Goal: Information Seeking & Learning: Learn about a topic

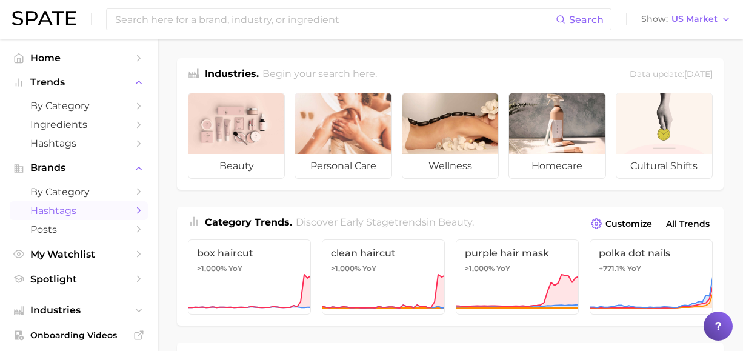
click at [58, 215] on span "Hashtags" at bounding box center [78, 211] width 97 height 12
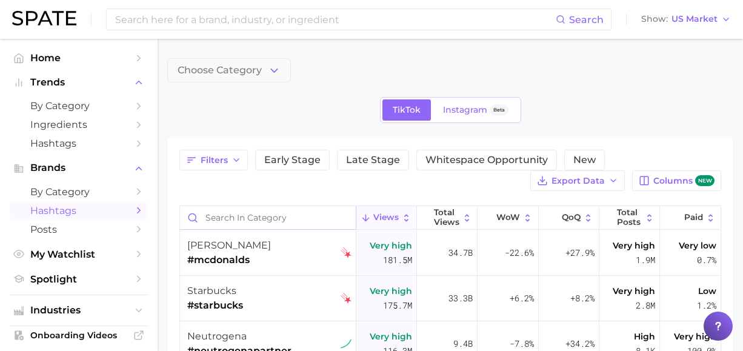
click at [271, 220] on input "Search in category" at bounding box center [268, 217] width 176 height 23
type input "surgery"
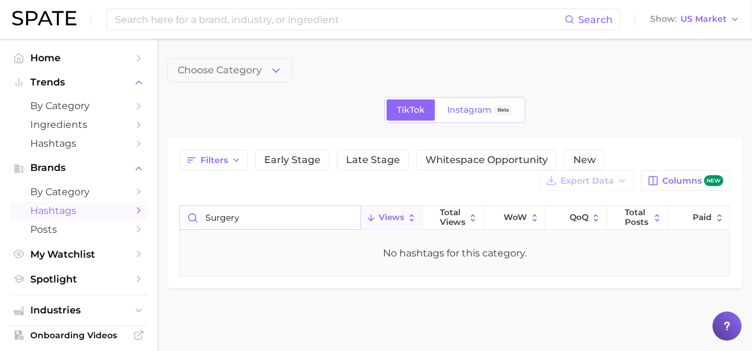
click at [343, 217] on input "surgery" at bounding box center [270, 217] width 181 height 23
click at [350, 214] on input "surgery" at bounding box center [270, 217] width 181 height 23
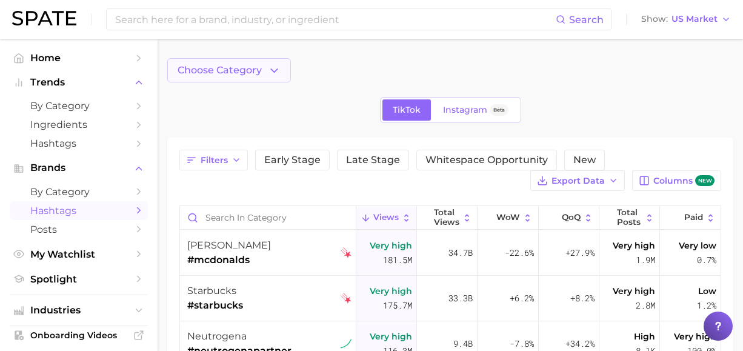
click at [239, 73] on span "Choose Category" at bounding box center [219, 70] width 84 height 11
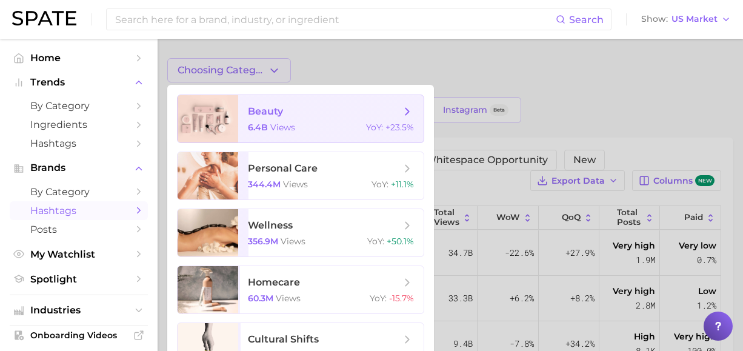
click at [287, 119] on span "beauty 6.4b views YoY : +23.5%" at bounding box center [330, 118] width 185 height 47
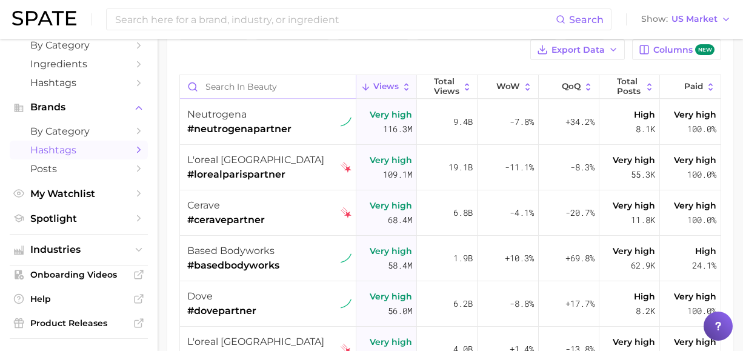
click at [257, 91] on input "Search in beauty" at bounding box center [268, 86] width 176 height 23
type input "[MEDICAL_DATA]"
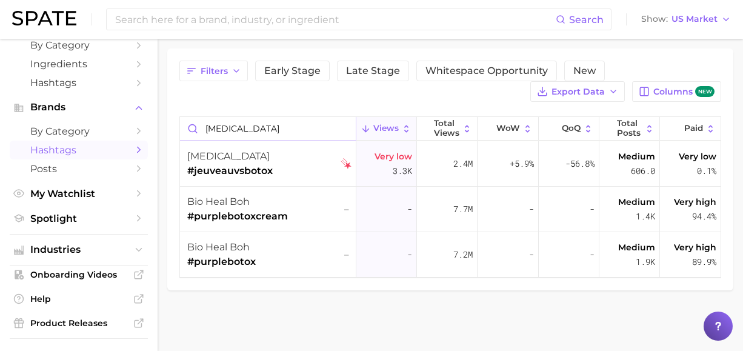
scroll to position [87, 0]
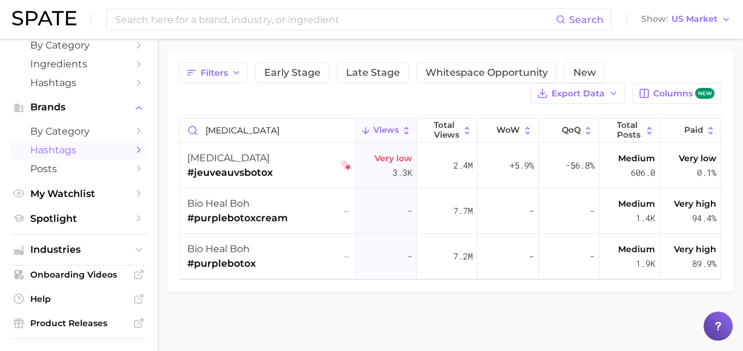
click at [699, 51] on div "Filters Early Stage Late Stage Whitespace Opportunity New Export Data Columns n…" at bounding box center [450, 171] width 566 height 242
click at [346, 131] on input "[MEDICAL_DATA]" at bounding box center [268, 130] width 176 height 23
click at [80, 255] on span "Industries" at bounding box center [78, 249] width 97 height 11
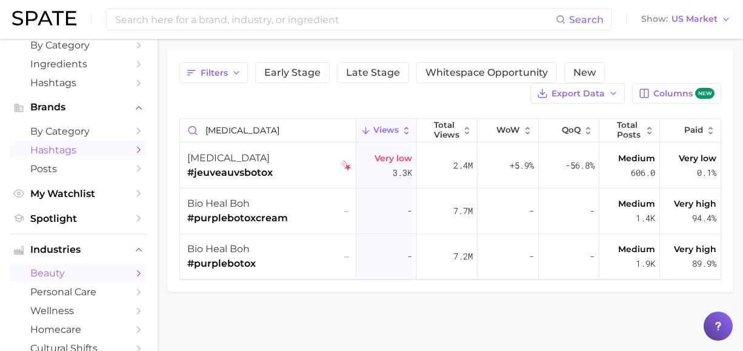
click at [73, 274] on span "beauty" at bounding box center [78, 273] width 97 height 12
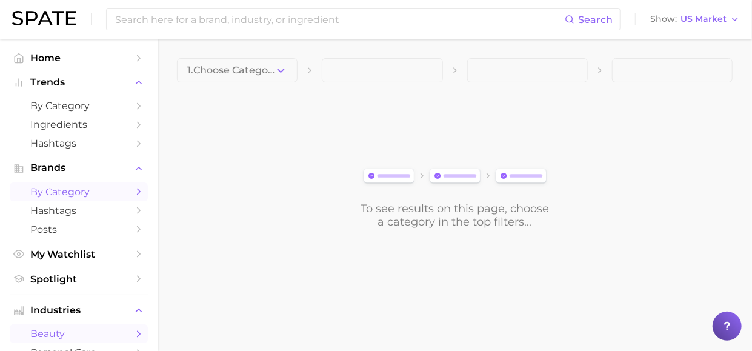
click at [76, 197] on span "by Category" at bounding box center [78, 192] width 97 height 12
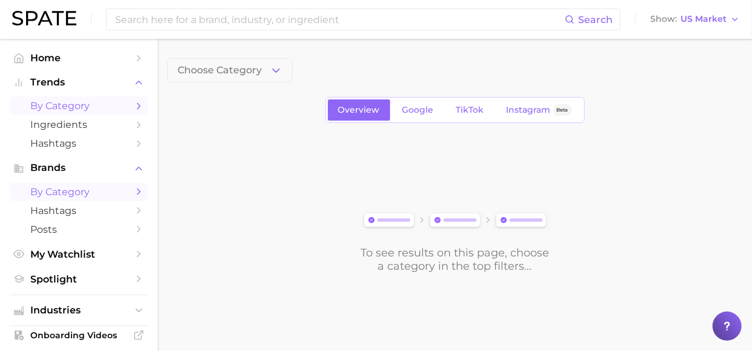
click at [62, 108] on span "by Category" at bounding box center [78, 106] width 97 height 12
click at [111, 102] on span "by Category" at bounding box center [78, 106] width 97 height 12
click at [133, 103] on icon "Sidebar" at bounding box center [138, 106] width 11 height 11
click at [288, 75] on button "1. Choose Category" at bounding box center [229, 70] width 125 height 24
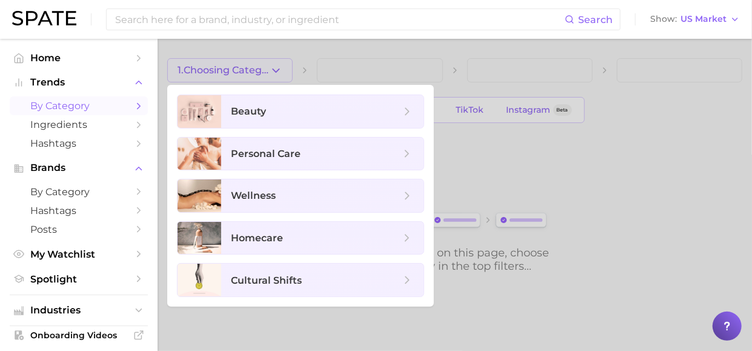
click at [81, 103] on span "by Category" at bounding box center [78, 106] width 97 height 12
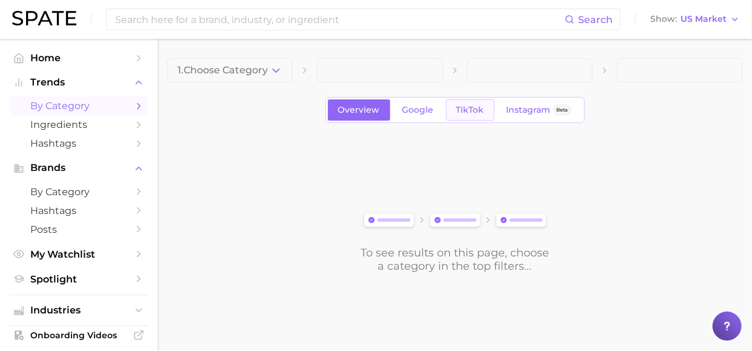
click at [453, 102] on link "TikTok" at bounding box center [470, 109] width 48 height 21
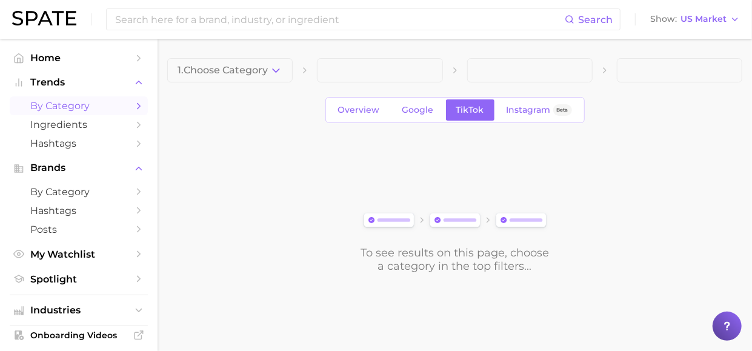
click at [421, 77] on span at bounding box center [379, 70] width 125 height 24
drag, startPoint x: 276, startPoint y: 61, endPoint x: 273, endPoint y: 67, distance: 6.6
click at [273, 67] on button "1. Choose Category" at bounding box center [229, 70] width 125 height 24
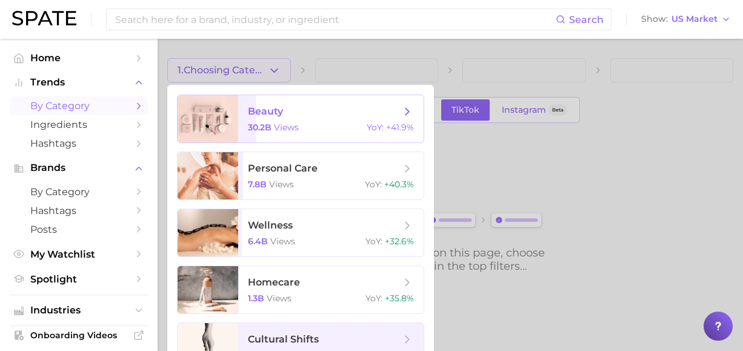
click at [288, 123] on span "beauty 30.2b views YoY : +41.9%" at bounding box center [330, 118] width 185 height 47
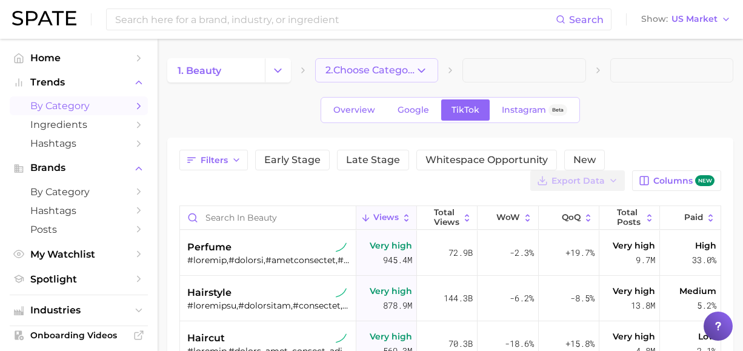
click at [403, 70] on span "2. Choose Category" at bounding box center [370, 70] width 90 height 11
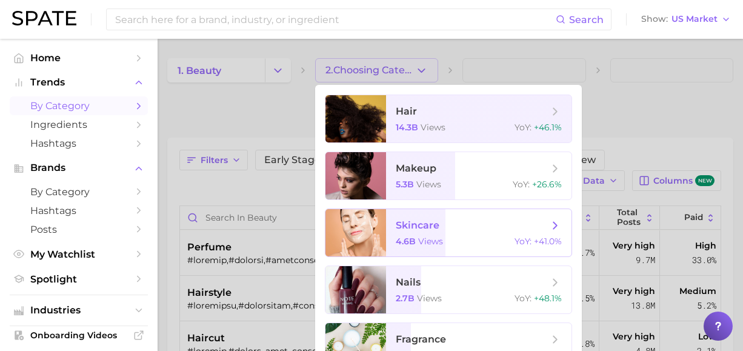
click at [520, 230] on span "skincare" at bounding box center [472, 225] width 153 height 13
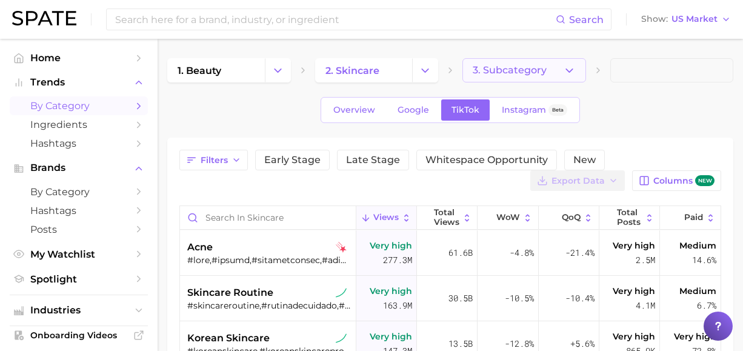
click at [532, 78] on button "3. Subcategory" at bounding box center [524, 70] width 124 height 24
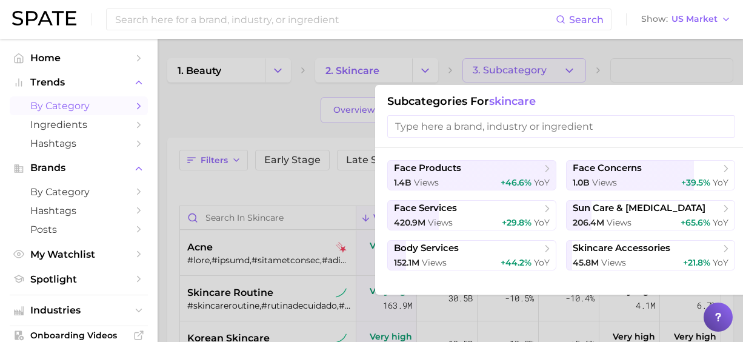
click at [580, 125] on input "search" at bounding box center [561, 126] width 348 height 22
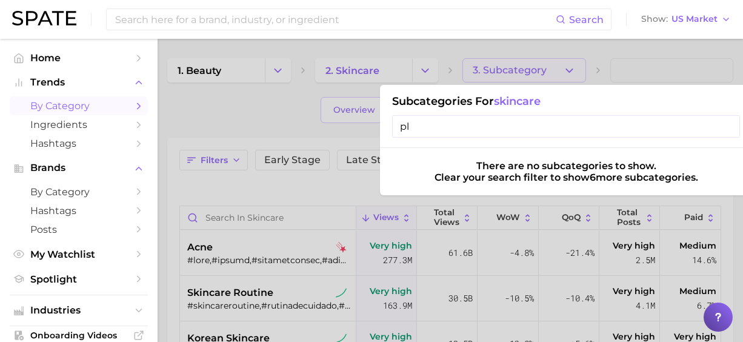
type input "p"
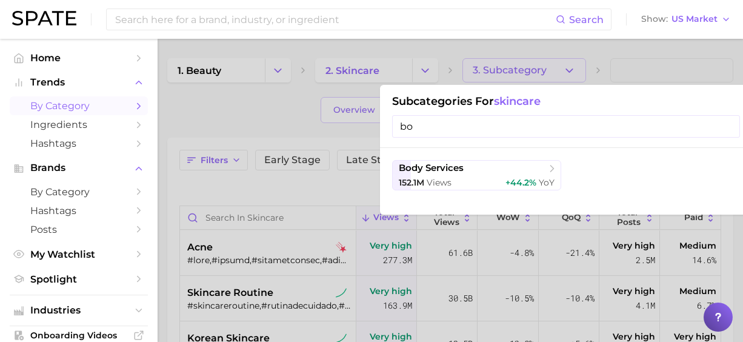
type input "b"
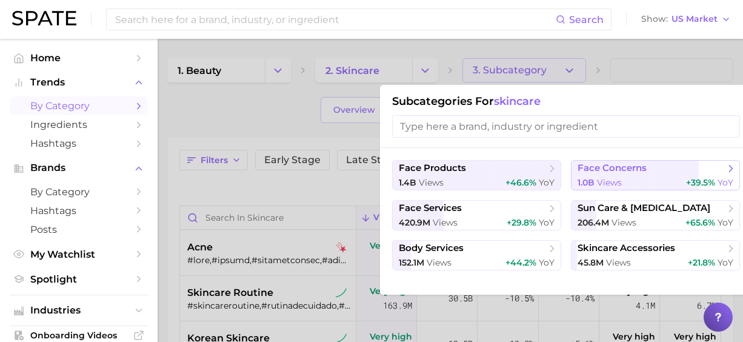
click at [603, 177] on span "views" at bounding box center [609, 182] width 25 height 11
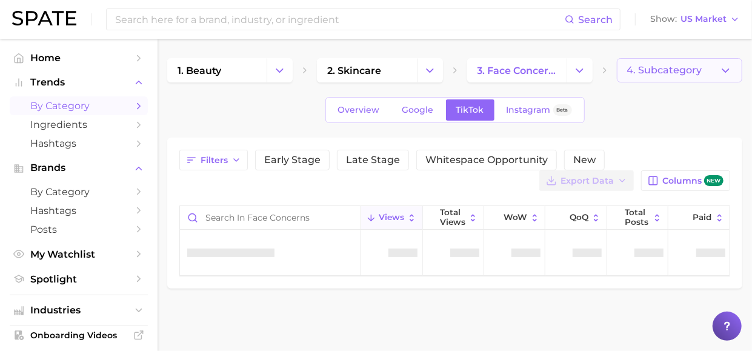
click at [703, 76] on button "4. Subcategory" at bounding box center [679, 70] width 125 height 24
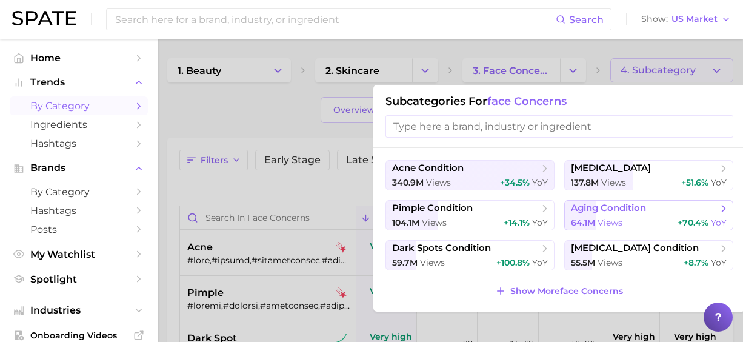
click at [612, 211] on span "aging condition" at bounding box center [608, 208] width 75 height 12
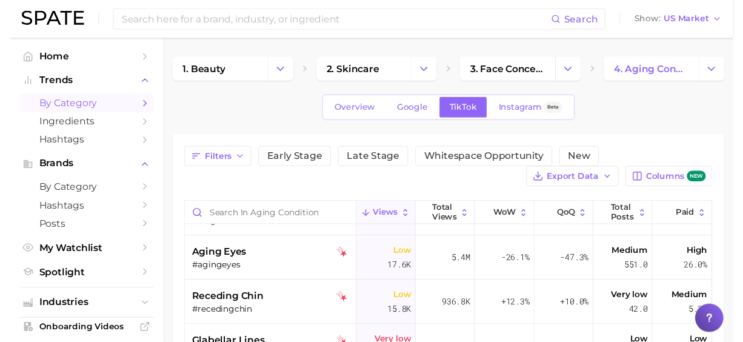
scroll to position [809, 0]
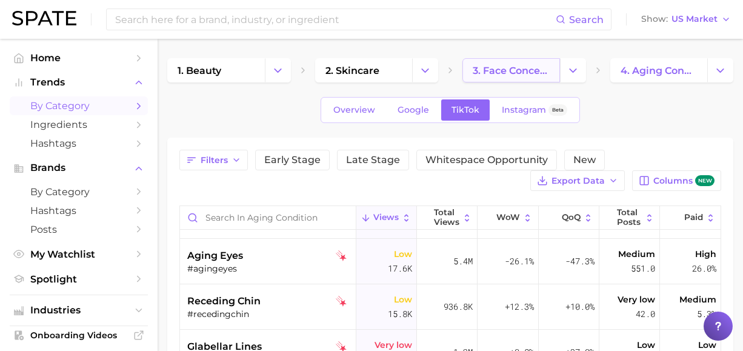
click at [538, 75] on span "3. face concerns" at bounding box center [510, 71] width 77 height 12
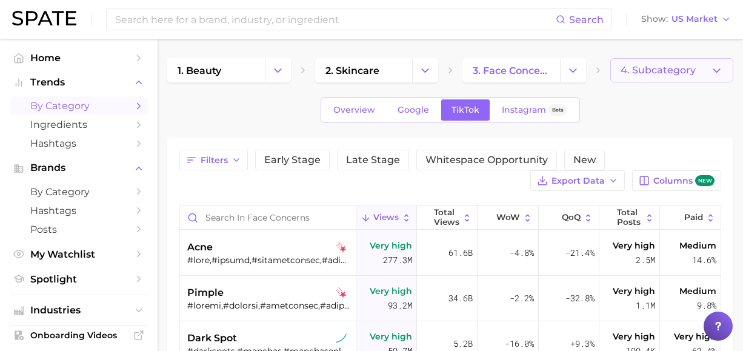
click at [650, 69] on span "4. Subcategory" at bounding box center [657, 70] width 75 height 11
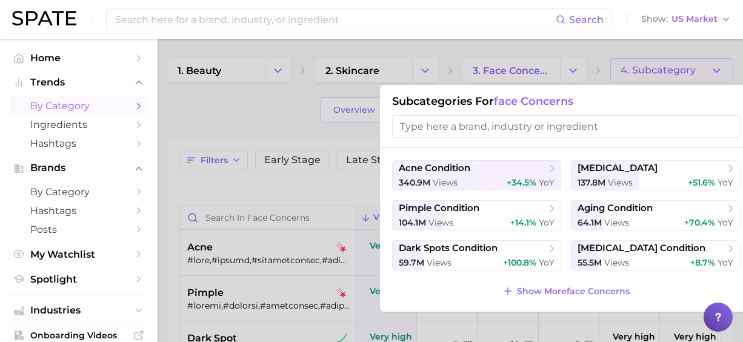
click at [572, 134] on input "search" at bounding box center [566, 126] width 348 height 22
click at [556, 282] on button "Show More face concerns" at bounding box center [565, 290] width 133 height 17
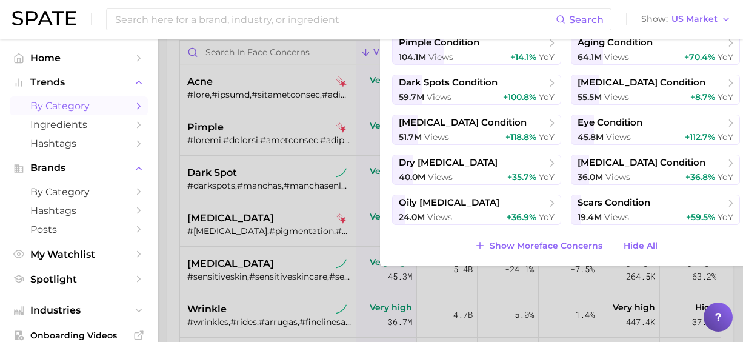
scroll to position [182, 0]
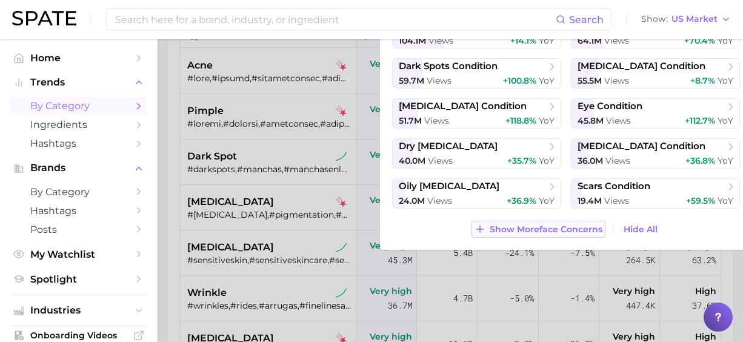
click at [534, 231] on span "Show More face concerns" at bounding box center [545, 229] width 113 height 10
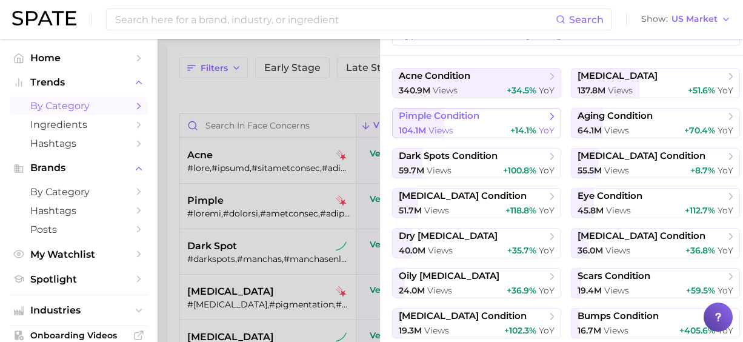
scroll to position [0, 0]
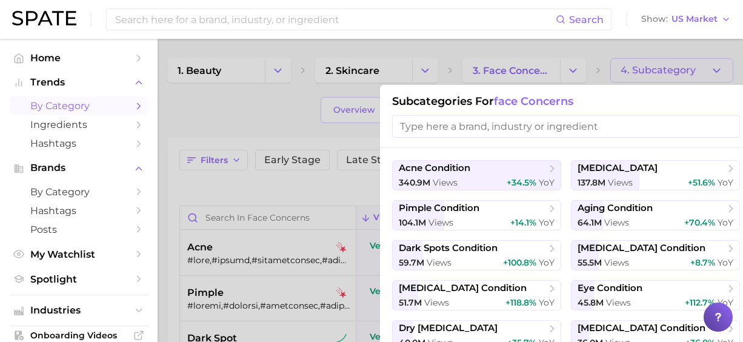
click at [534, 91] on div "Subcategories for face concerns" at bounding box center [566, 116] width 372 height 63
click at [534, 73] on div at bounding box center [371, 171] width 743 height 342
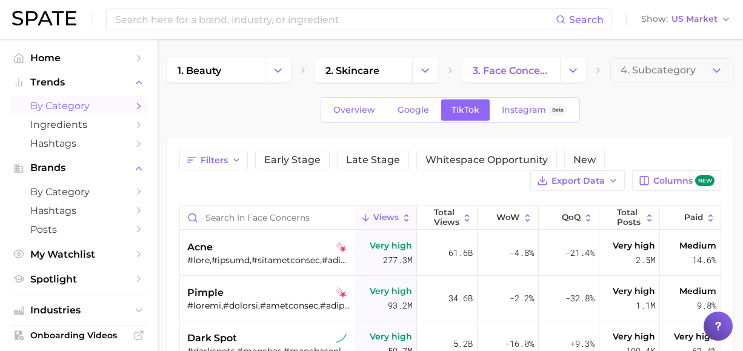
click at [597, 73] on icon at bounding box center [598, 70] width 10 height 10
click at [571, 71] on polyline "Change Category" at bounding box center [572, 69] width 7 height 3
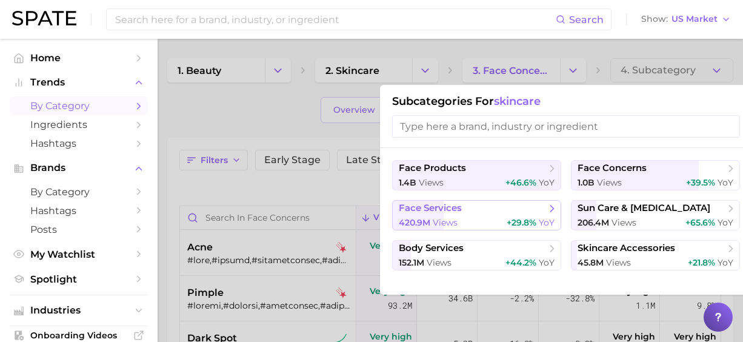
click at [520, 217] on span "+29.8%" at bounding box center [521, 222] width 30 height 11
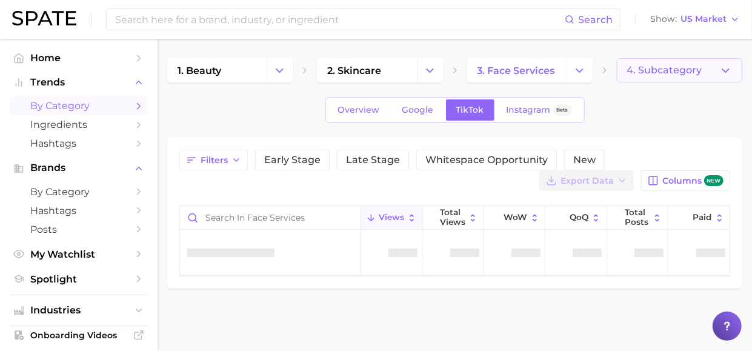
click at [672, 76] on span "4. Subcategory" at bounding box center [664, 70] width 75 height 11
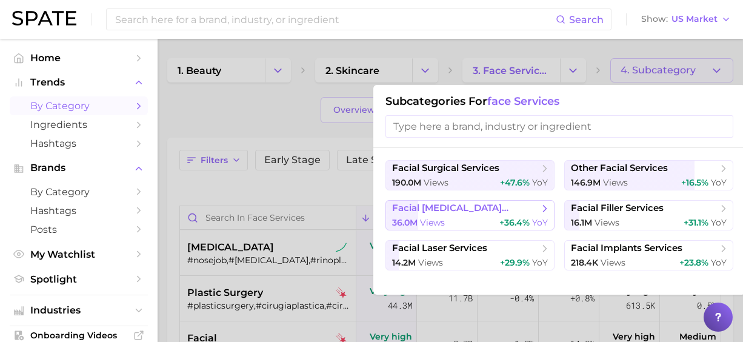
click at [488, 224] on div "36.0m views +36.4% YoY" at bounding box center [470, 223] width 156 height 12
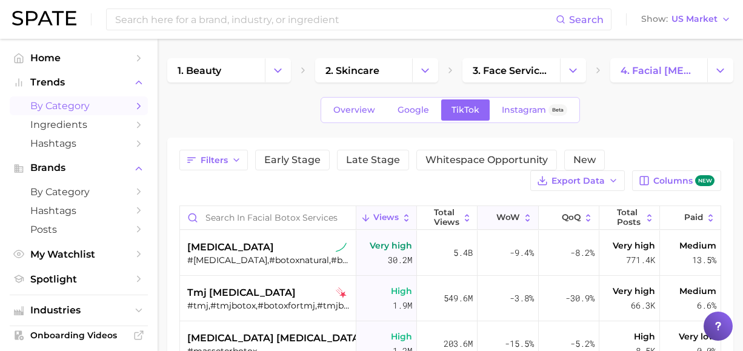
click at [483, 208] on button "WoW" at bounding box center [507, 218] width 61 height 24
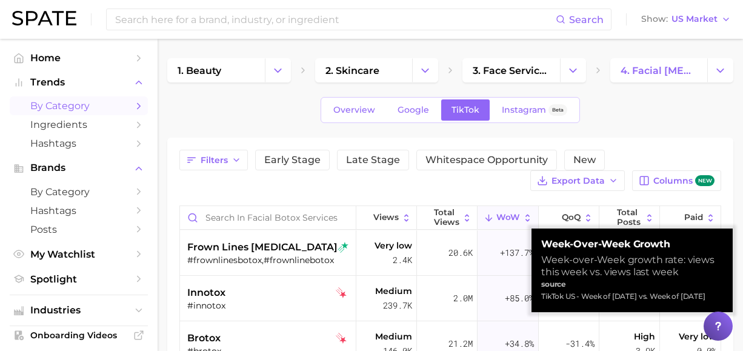
click at [489, 211] on button "WoW" at bounding box center [507, 218] width 61 height 24
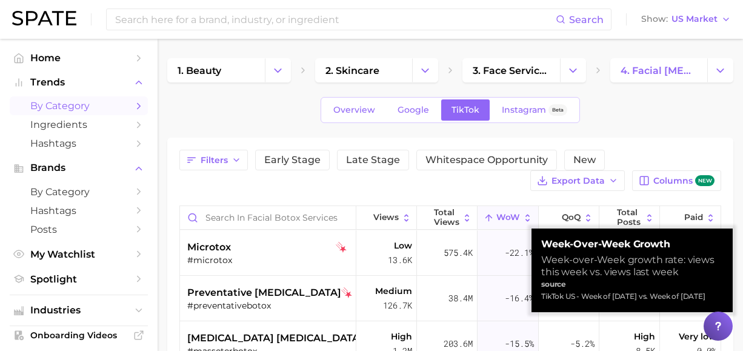
click at [486, 217] on icon at bounding box center [488, 218] width 10 height 10
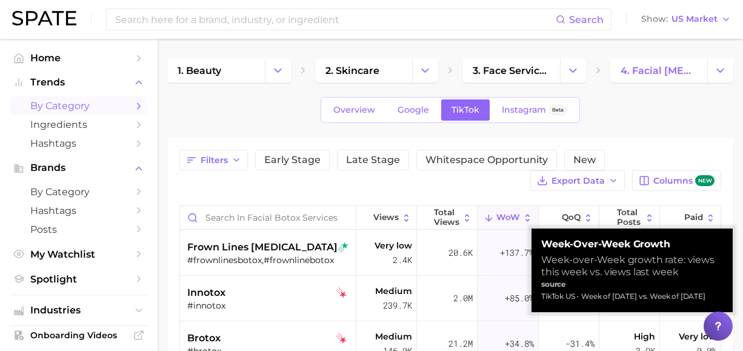
click at [486, 217] on icon at bounding box center [488, 218] width 10 height 10
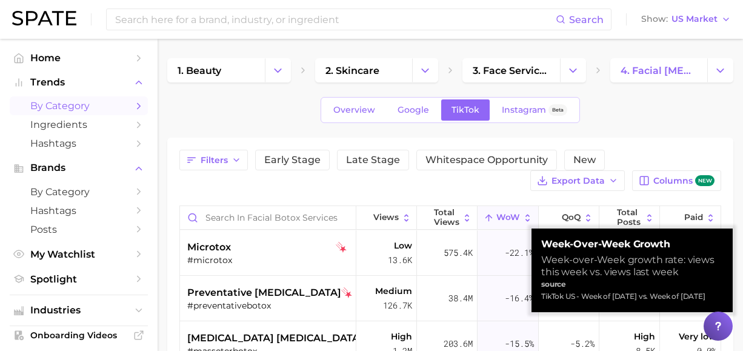
click at [523, 213] on icon at bounding box center [527, 218] width 10 height 10
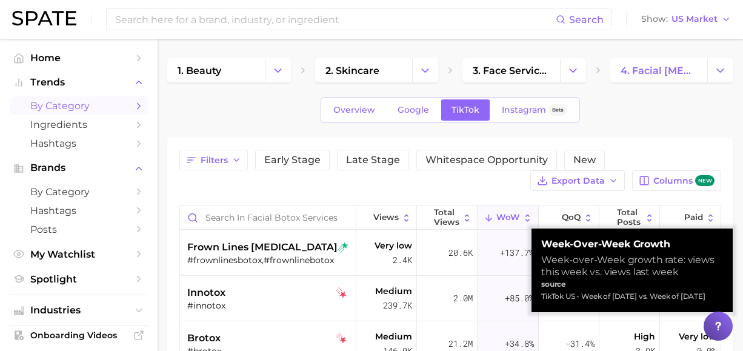
click at [523, 213] on icon at bounding box center [527, 218] width 10 height 10
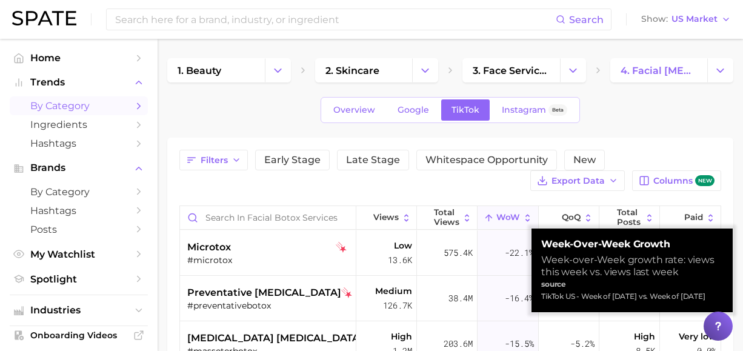
click at [523, 213] on icon at bounding box center [527, 218] width 10 height 10
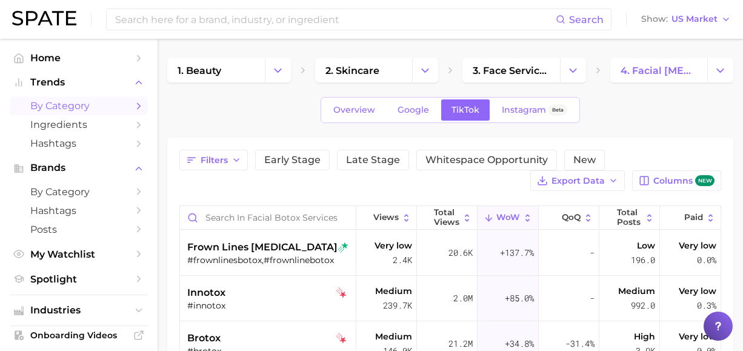
click at [512, 219] on button "WoW" at bounding box center [507, 218] width 61 height 24
